Goal: Task Accomplishment & Management: Complete application form

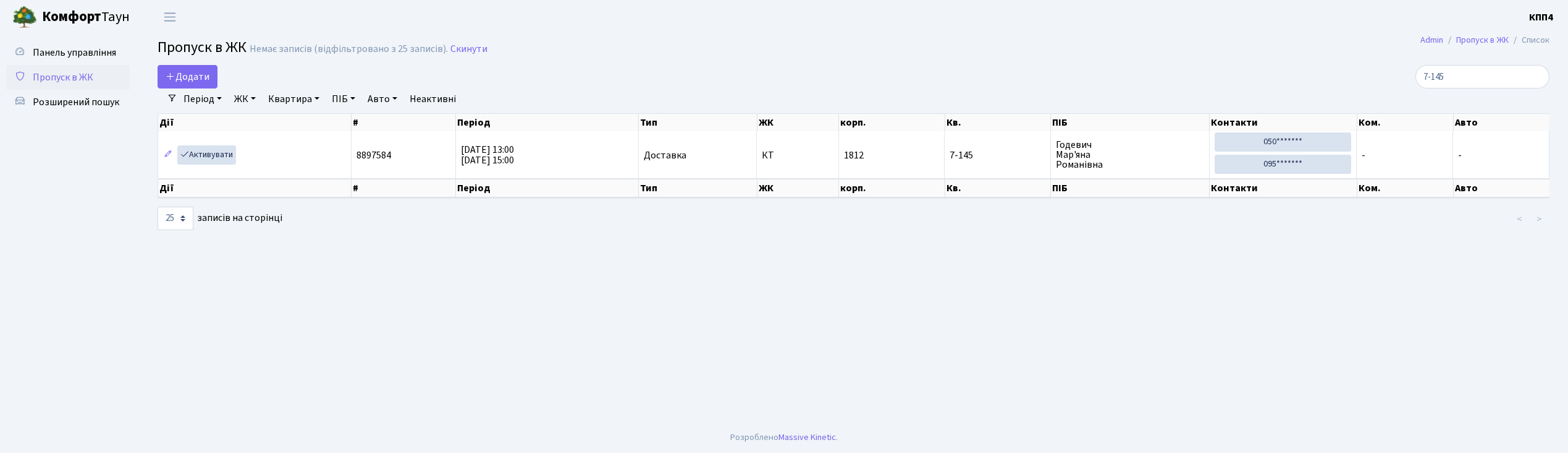
select select "25"
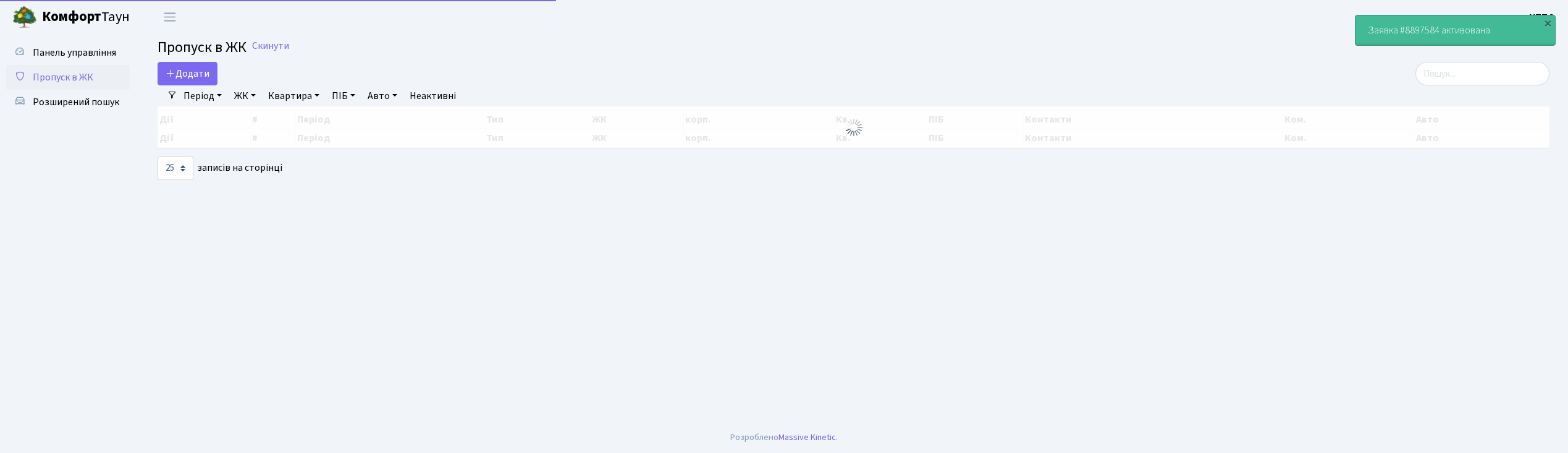
select select "25"
click at [1476, 70] on input "search" at bounding box center [1482, 73] width 134 height 23
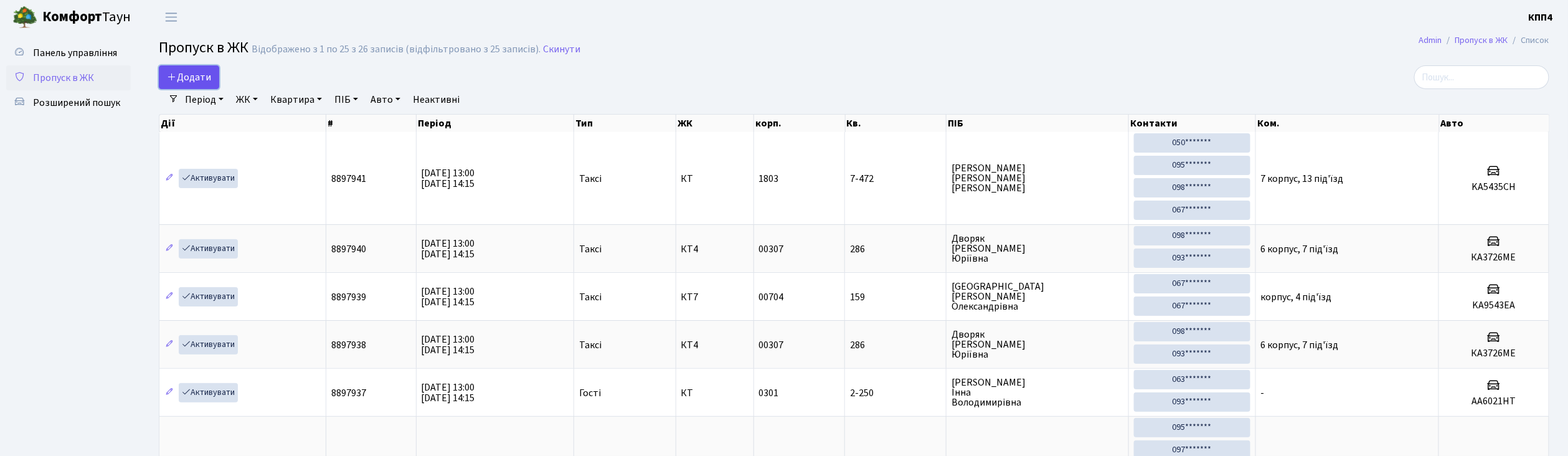
click at [202, 70] on link "Додати" at bounding box center [189, 77] width 60 height 23
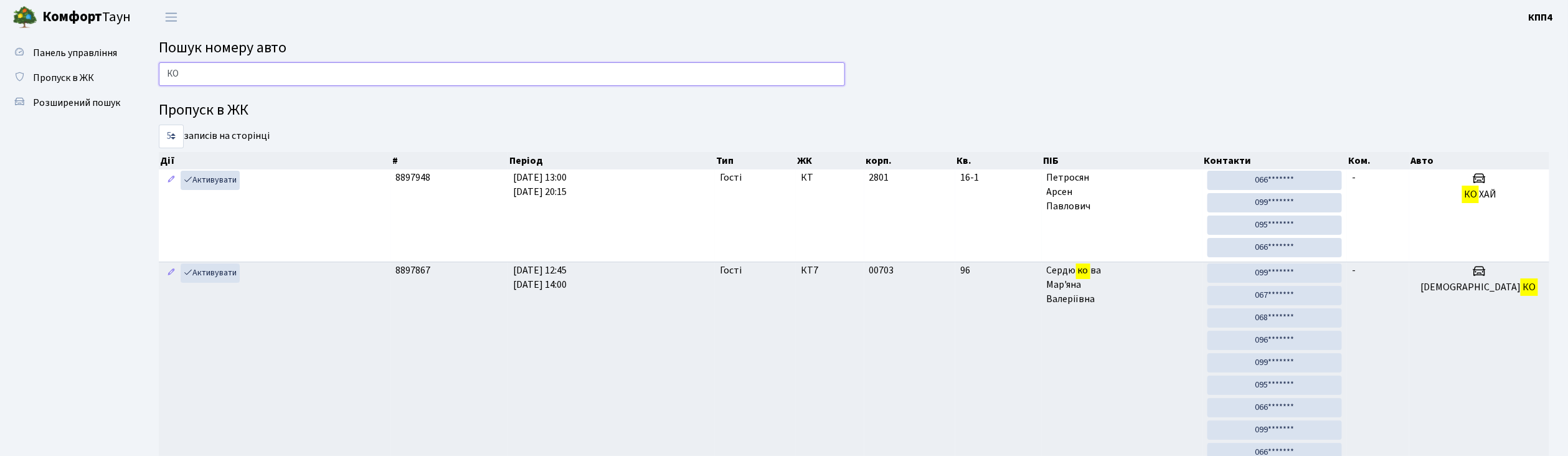
type input "[PERSON_NAME]"
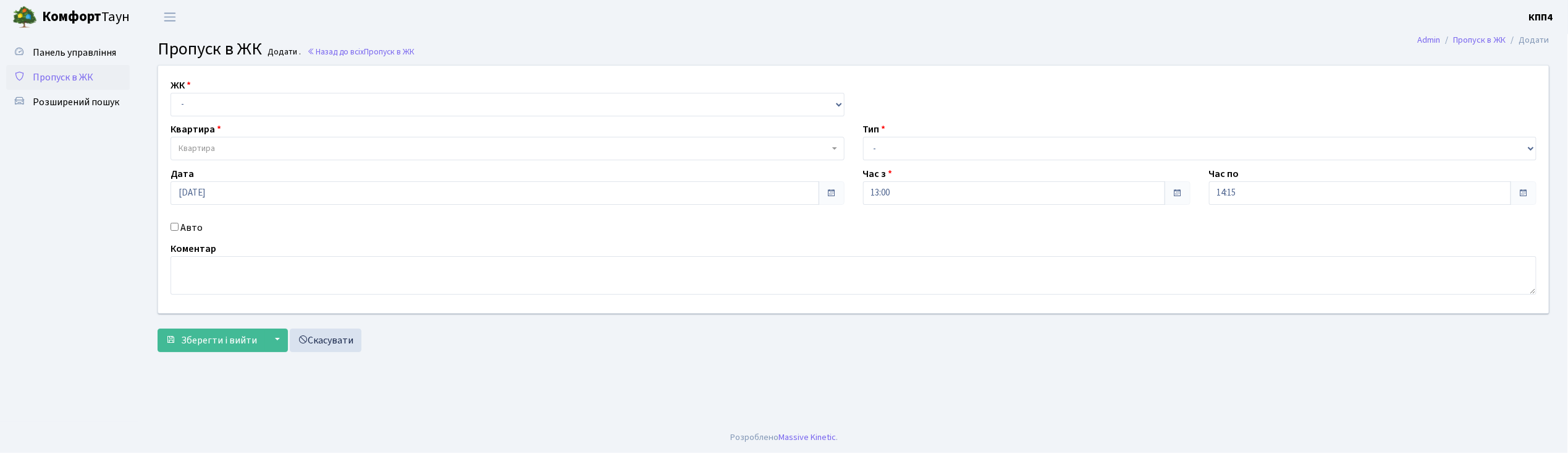
click at [171, 228] on input "Авто" at bounding box center [175, 226] width 8 height 8
checkbox input "true"
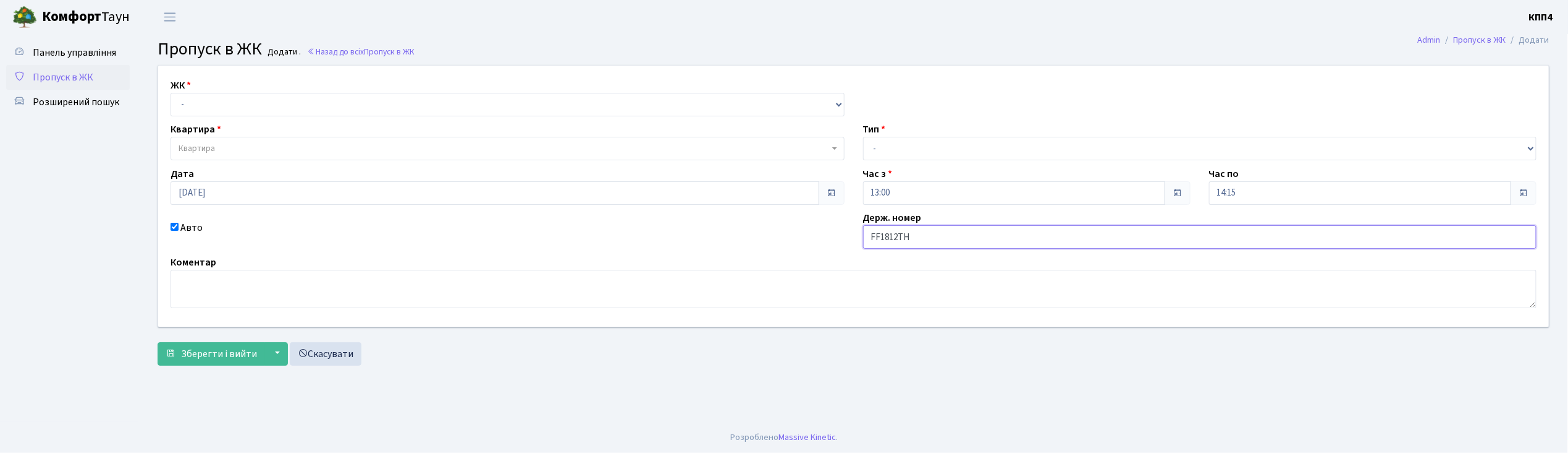
type input "FF1812TH"
click at [197, 105] on select "- КТ, вул. Регенераторна, 4 КТ2, просп. Соборності, 17 КТ3, вул. Березнева, 16 …" at bounding box center [507, 104] width 674 height 23
select select "271"
click at [171, 93] on select "- КТ, вул. Регенераторна, 4 КТ2, просп. Соборності, 17 КТ3, вул. Березнева, 16 …" at bounding box center [507, 104] width 674 height 23
select select
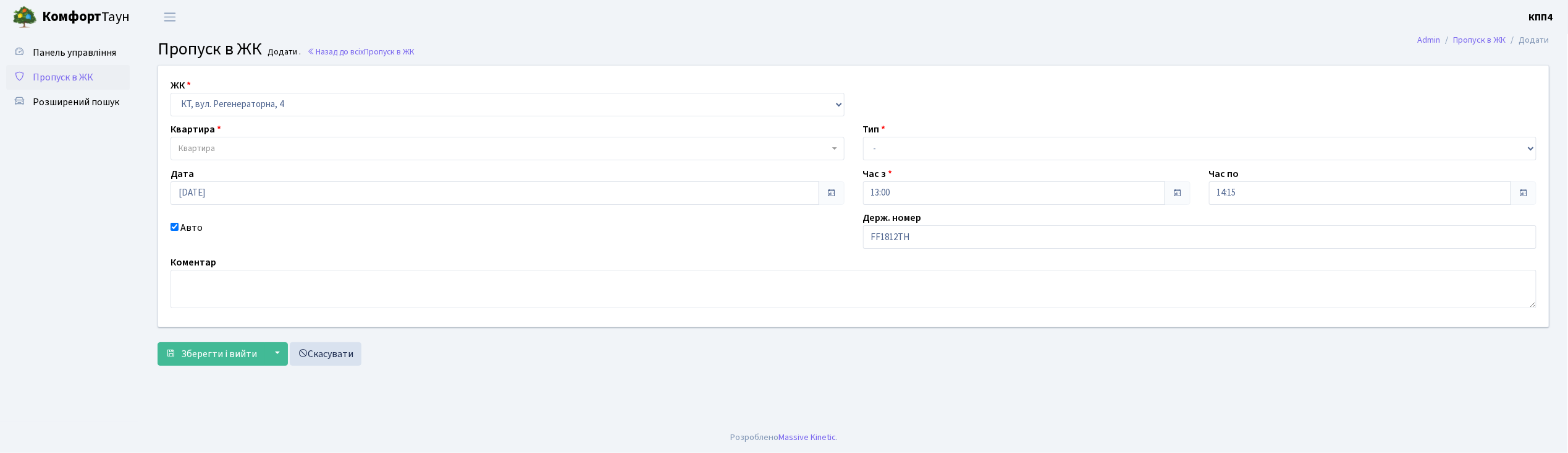
click at [215, 146] on span "Квартира" at bounding box center [503, 148] width 651 height 12
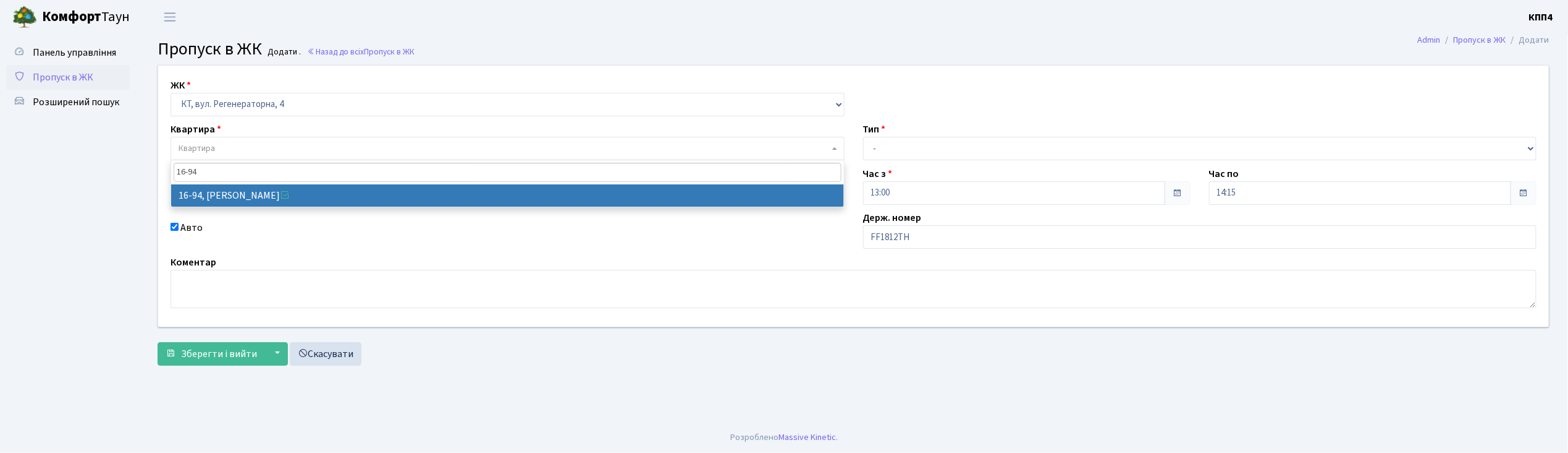
type input "16-94"
select select "8655"
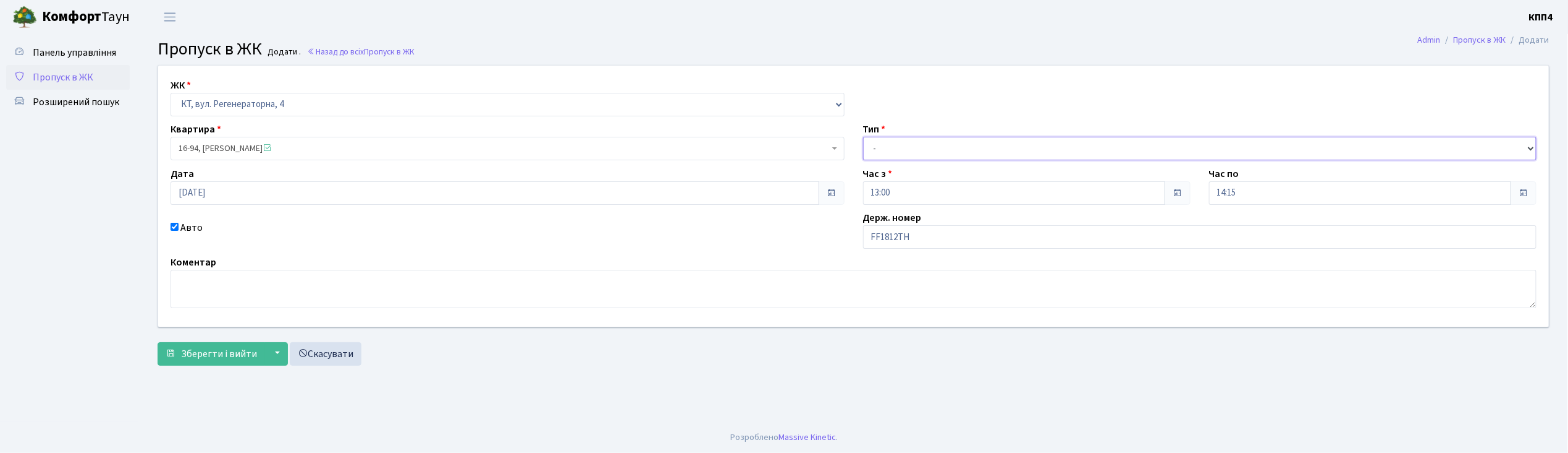
click at [933, 149] on select "- Доставка Таксі Гості Сервіс" at bounding box center [1200, 148] width 674 height 23
select select "2"
click at [863, 137] on select "- Доставка Таксі Гості Сервіс" at bounding box center [1200, 148] width 674 height 23
click at [880, 236] on input "FF1812TH" at bounding box center [1200, 237] width 674 height 23
click at [915, 234] on input "АА1812TH" at bounding box center [1200, 237] width 674 height 23
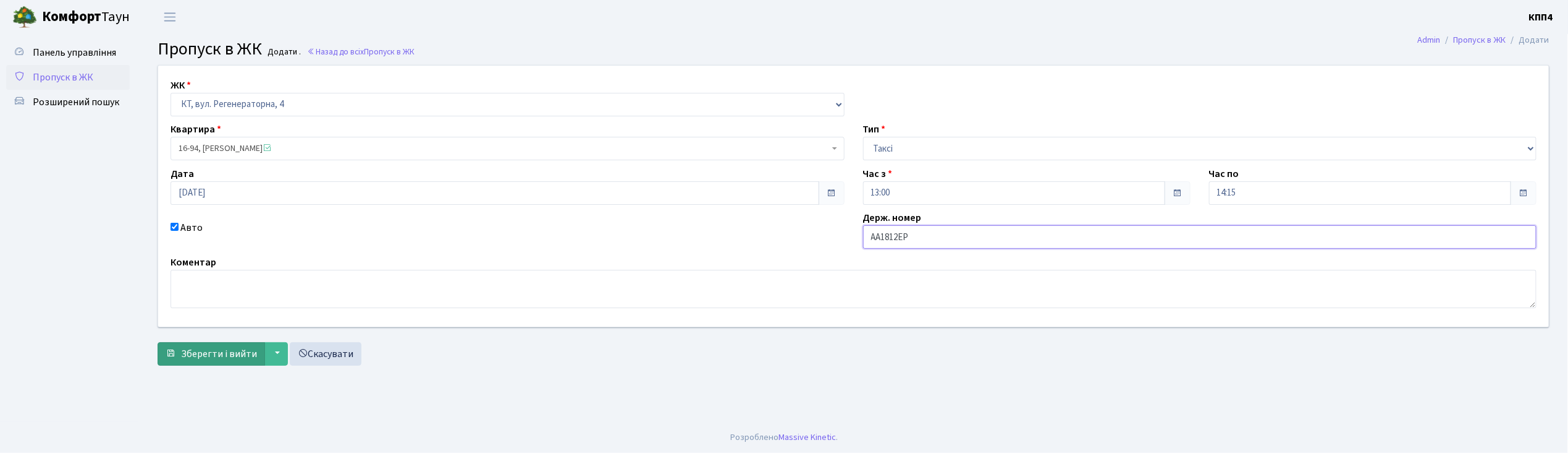
type input "АА1812ЕР"
click at [211, 359] on span "Зберегти і вийти" at bounding box center [219, 353] width 76 height 14
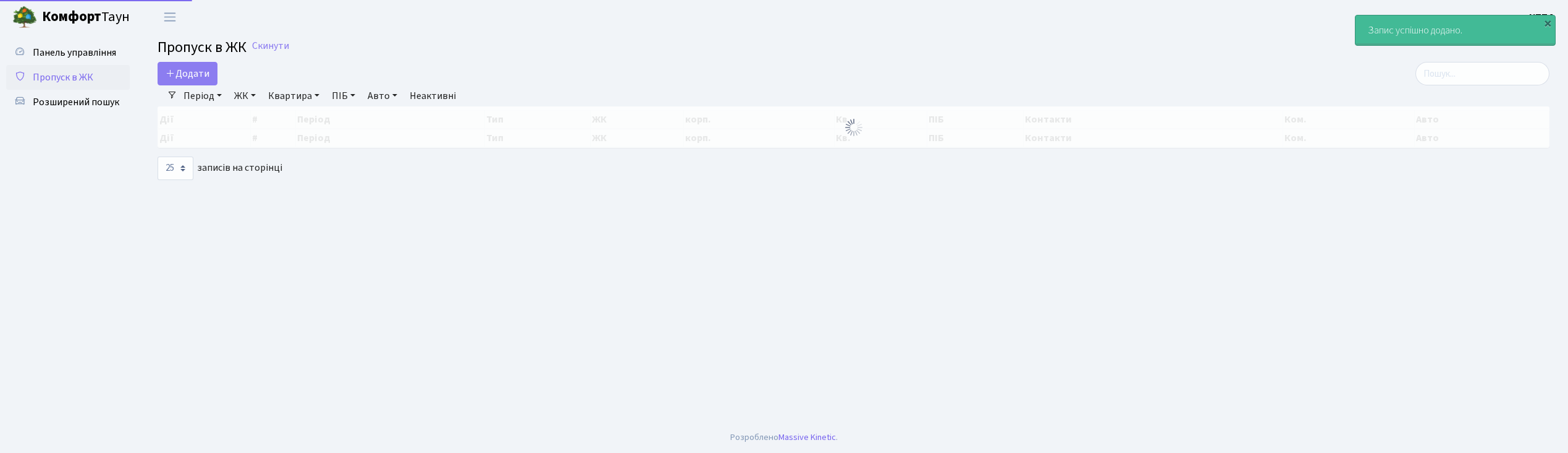
select select "25"
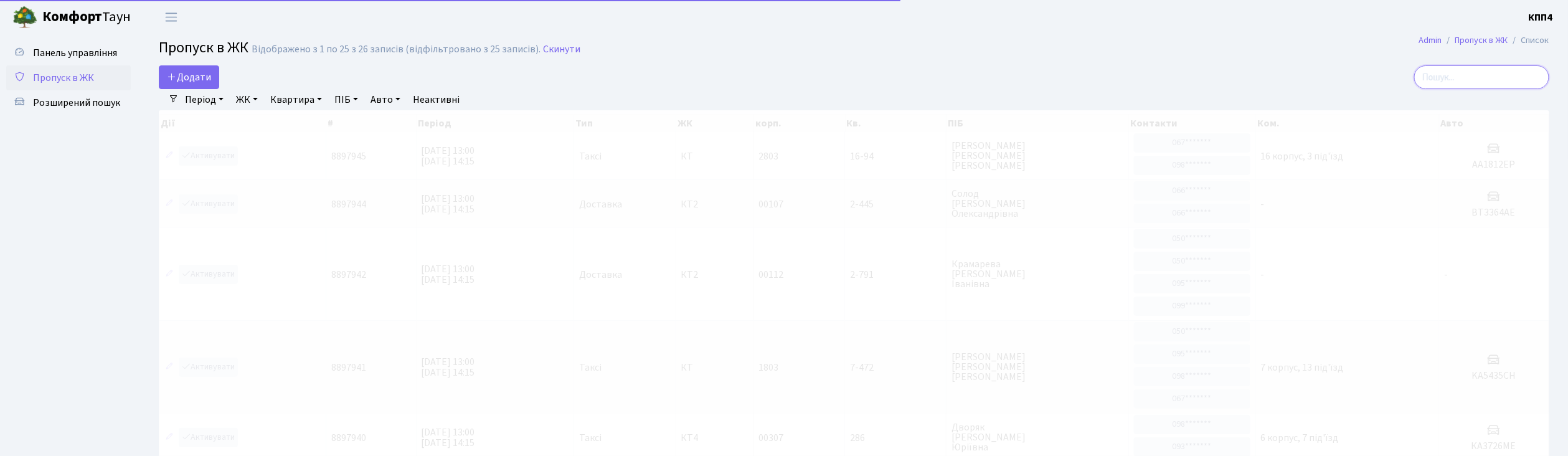
click at [1469, 77] on input "search" at bounding box center [1482, 77] width 135 height 23
